Goal: Go to known website: Go to known website

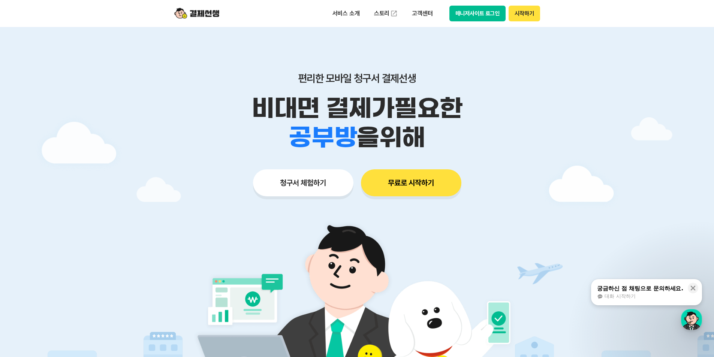
click at [488, 12] on button "매니저사이트 로그인" at bounding box center [477, 14] width 57 height 16
click at [522, 11] on button "시작하기" at bounding box center [524, 14] width 31 height 16
click at [488, 16] on button "매니저사이트 로그인" at bounding box center [477, 14] width 57 height 16
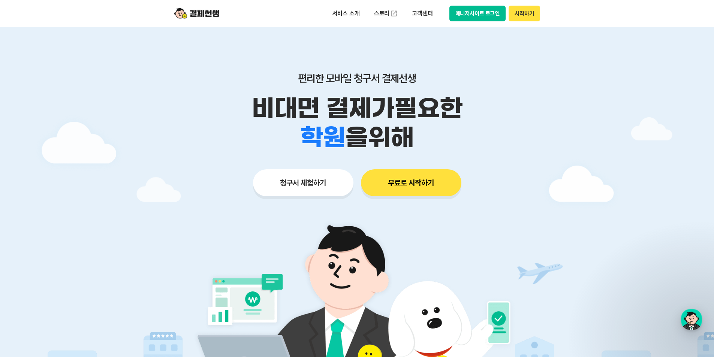
click at [488, 11] on button "매니저사이트 로그인" at bounding box center [477, 14] width 57 height 16
